Goal: Information Seeking & Learning: Understand process/instructions

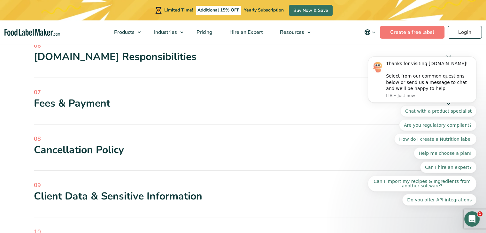
scroll to position [415, 0]
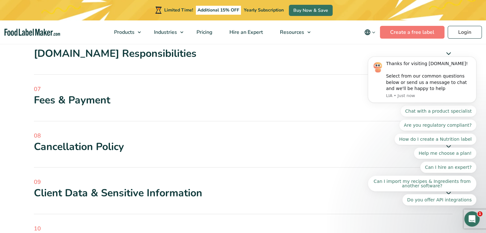
click at [163, 155] on div "08 Cancellation Policy Clients may cancel their Plan anytime as outlined below,…" at bounding box center [243, 150] width 418 height 36
click at [162, 147] on div "Cancellation Policy" at bounding box center [243, 146] width 418 height 13
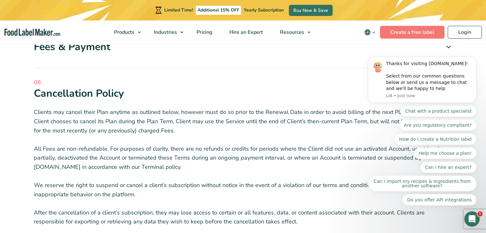
scroll to position [479, 0]
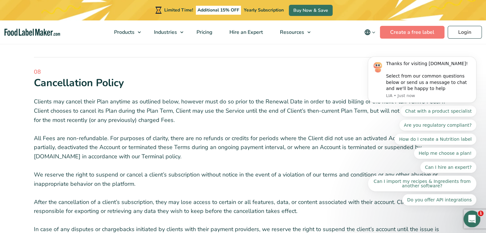
click at [473, 217] on icon "Open Intercom Messenger" at bounding box center [471, 218] width 11 height 11
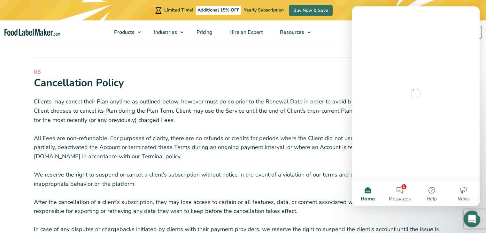
scroll to position [0, 0]
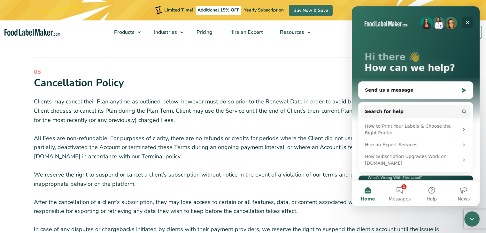
click at [470, 20] on icon "Close" at bounding box center [467, 22] width 5 height 5
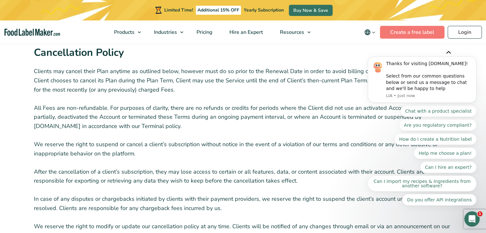
scroll to position [511, 0]
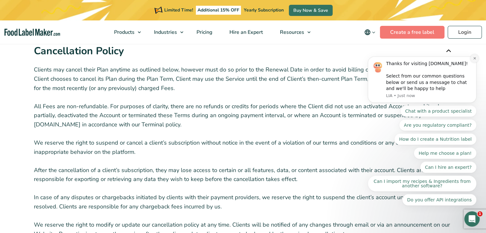
click at [473, 60] on icon "Dismiss notification" at bounding box center [475, 59] width 4 height 4
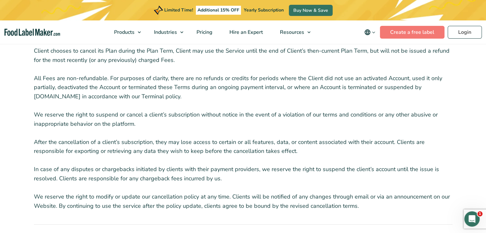
scroll to position [607, 0]
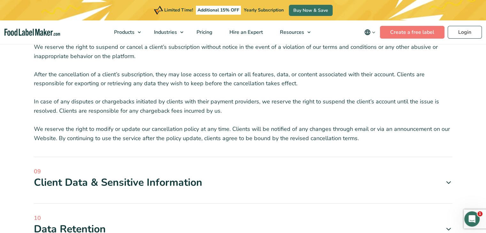
drag, startPoint x: 33, startPoint y: 81, endPoint x: 391, endPoint y: 138, distance: 362.8
click at [391, 138] on div "Current as of [DATE] 01 [DOMAIN_NAME] Terms of Service If you use your employer…" at bounding box center [243, 83] width 428 height 1003
copy div "Loremipsumdo Sitame Consect adi elitse doeiu Temp incidid ut laboreet dolor, ma…"
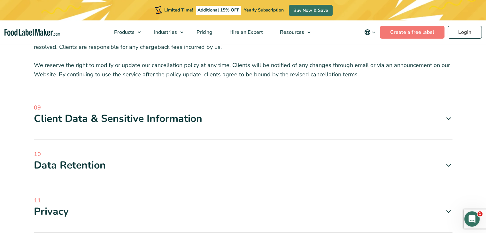
click at [182, 123] on div "Client Data & Sensitive Information" at bounding box center [243, 118] width 418 height 13
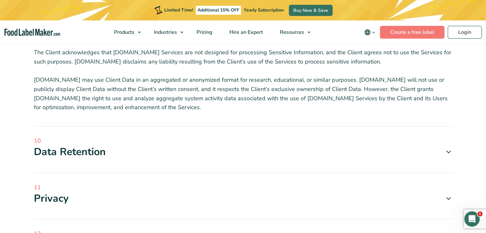
scroll to position [1022, 0]
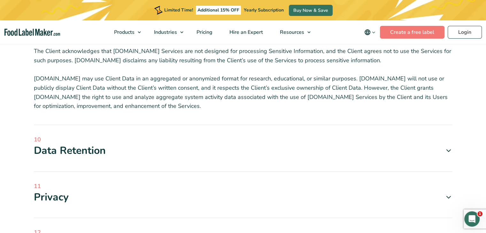
click at [92, 151] on div "Data Retention" at bounding box center [243, 150] width 418 height 13
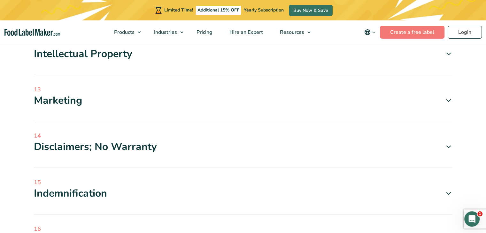
scroll to position [1342, 0]
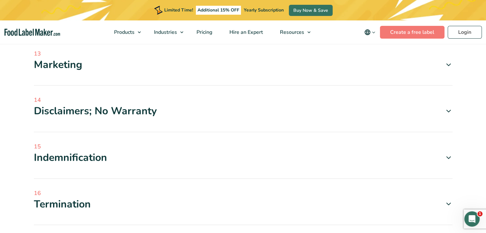
click at [119, 192] on span "16" at bounding box center [243, 193] width 418 height 9
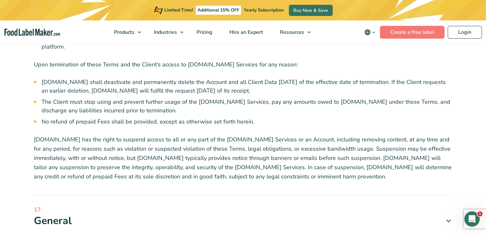
scroll to position [1757, 0]
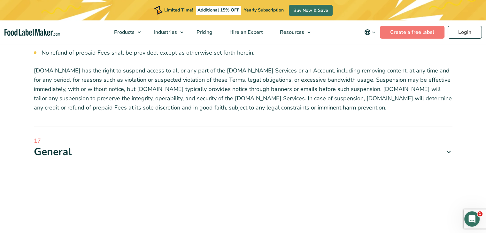
drag, startPoint x: 32, startPoint y: 139, endPoint x: 140, endPoint y: 117, distance: 109.6
copy div "Loremipsumd Sitam Conse adi eli Seddoe’t incidi ut Laboreetdolore.mag Aliquaen …"
click at [111, 137] on span "17" at bounding box center [243, 141] width 418 height 9
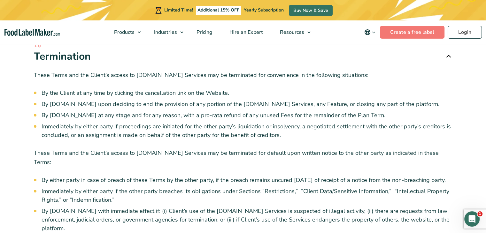
scroll to position [1469, 0]
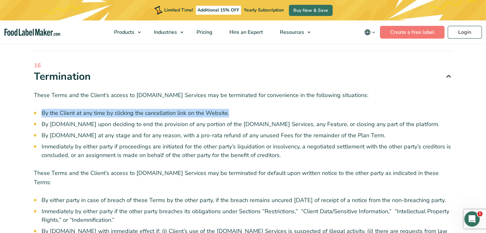
drag, startPoint x: 230, startPoint y: 113, endPoint x: 42, endPoint y: 115, distance: 188.1
click at [42, 115] on li "By the Client at any time by clicking the cancellation link on the Website." at bounding box center [247, 113] width 411 height 9
copy span "By the Client at any time by clicking the cancellation link on the Website."
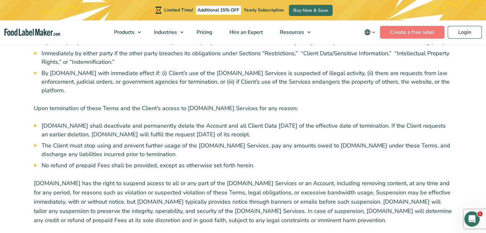
scroll to position [1629, 0]
